Goal: Information Seeking & Learning: Understand process/instructions

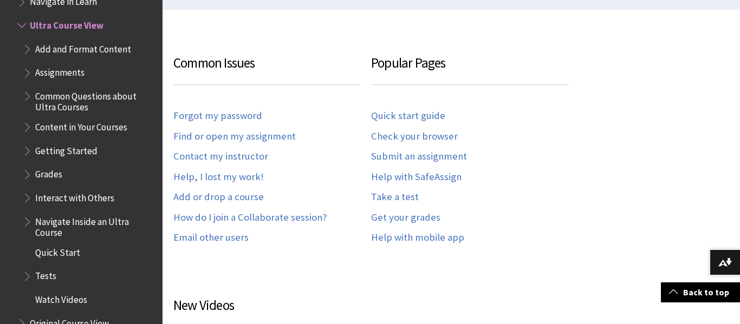
scroll to position [303, 0]
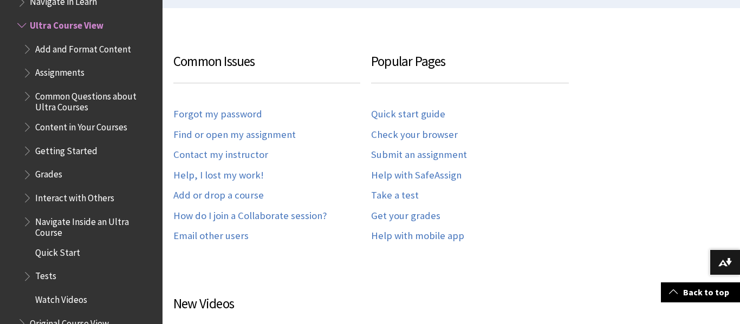
click at [124, 224] on span "Navigate Inside an Ultra Course" at bounding box center [95, 225] width 120 height 25
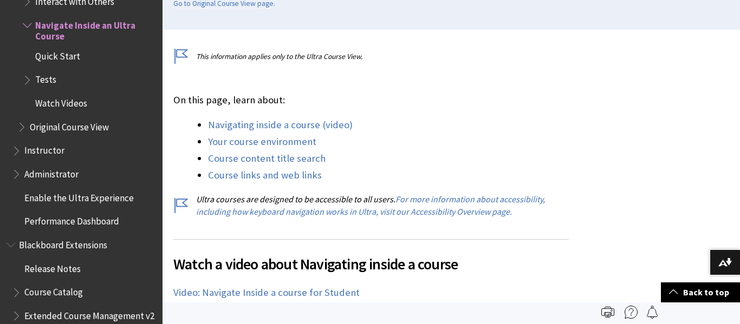
scroll to position [260, 0]
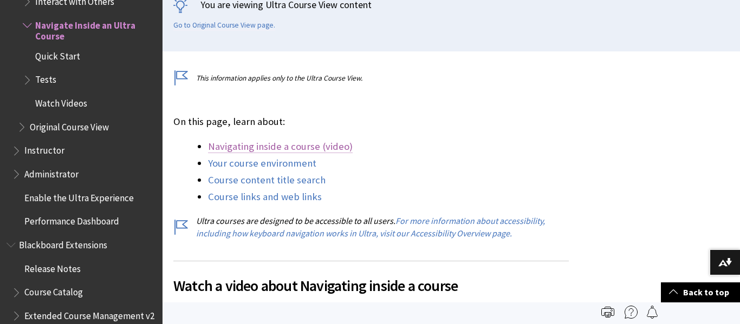
click at [309, 151] on link "Navigating inside a course (video)" at bounding box center [280, 146] width 145 height 13
click at [291, 148] on link "Navigating inside a course (video)" at bounding box center [280, 146] width 145 height 13
click at [477, 286] on span "Watch a video about Navigating inside a course" at bounding box center [370, 286] width 395 height 23
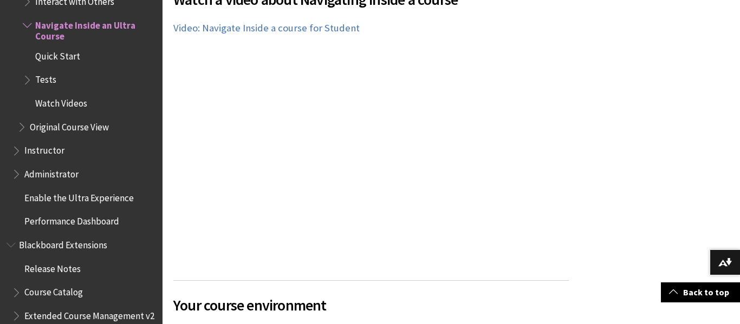
scroll to position [563, 0]
